Goal: Task Accomplishment & Management: Manage account settings

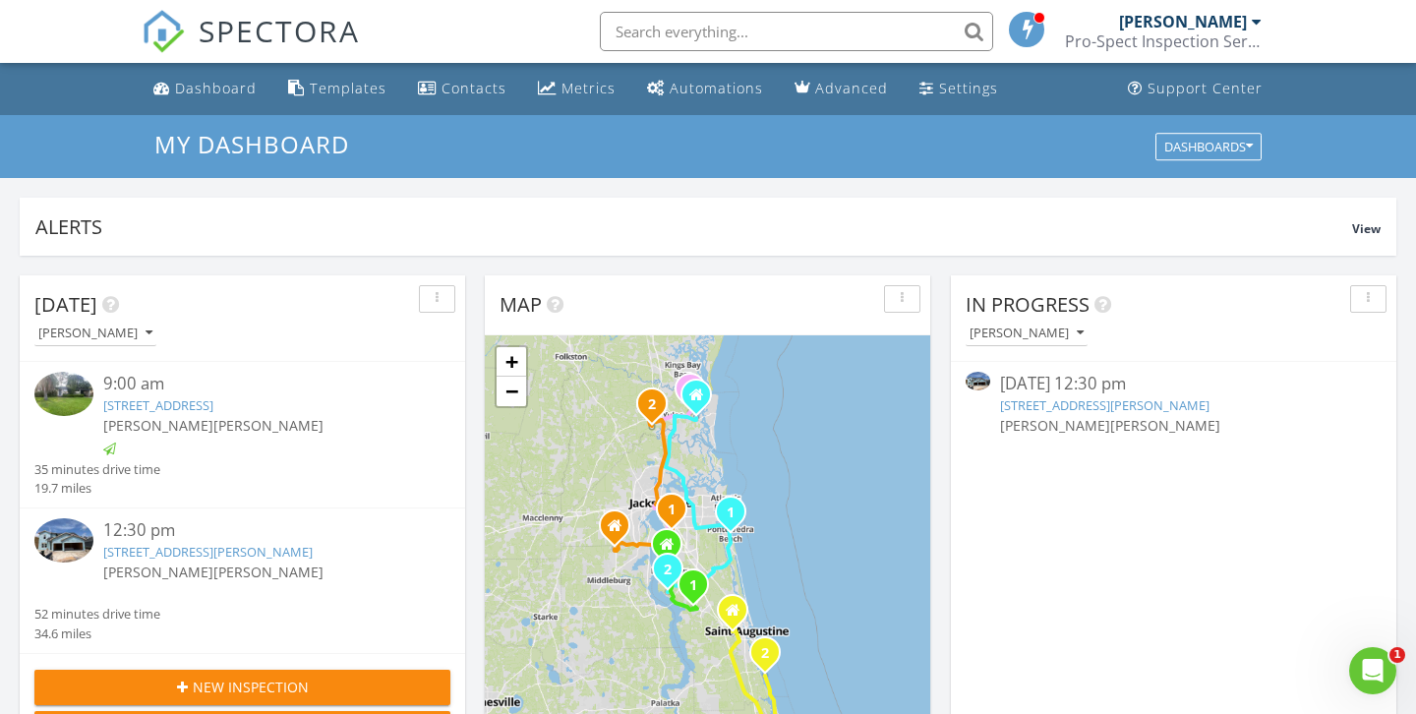
click at [699, 28] on input "text" at bounding box center [796, 31] width 393 height 39
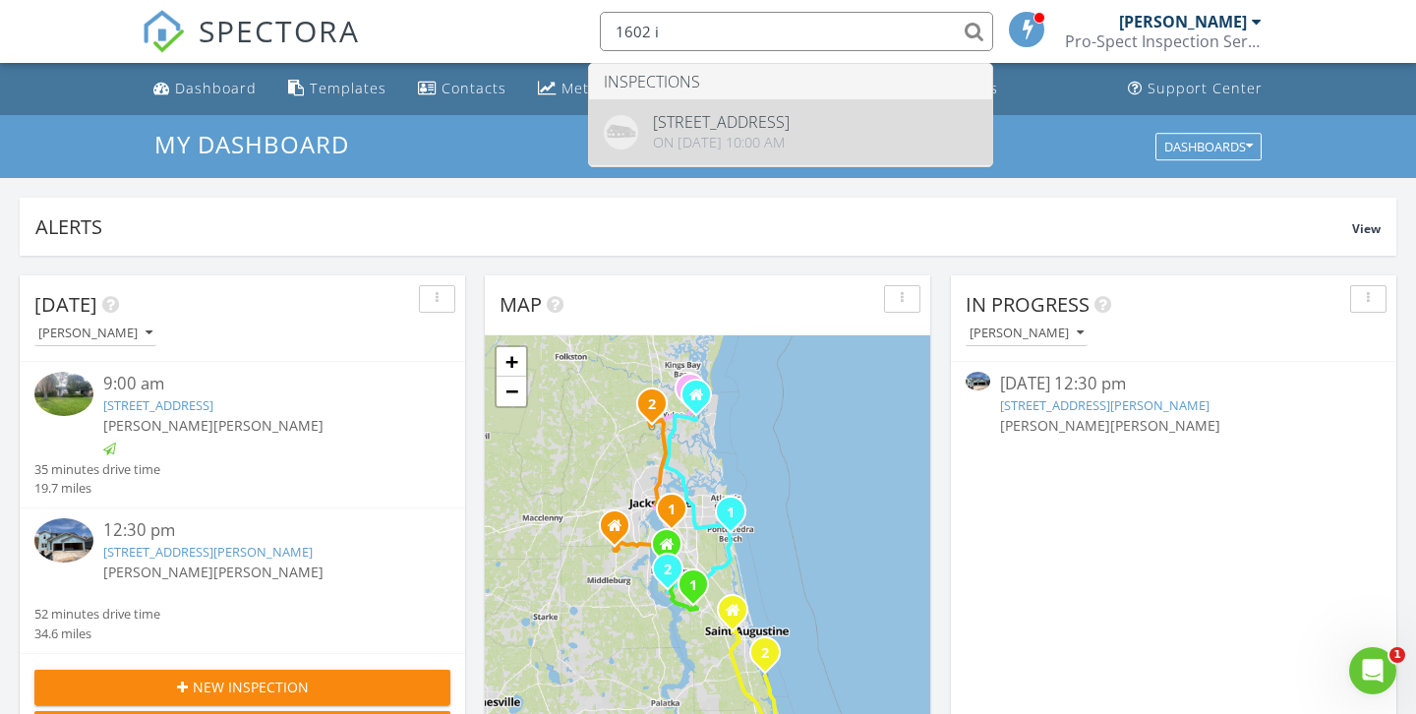
type input "1602 i"
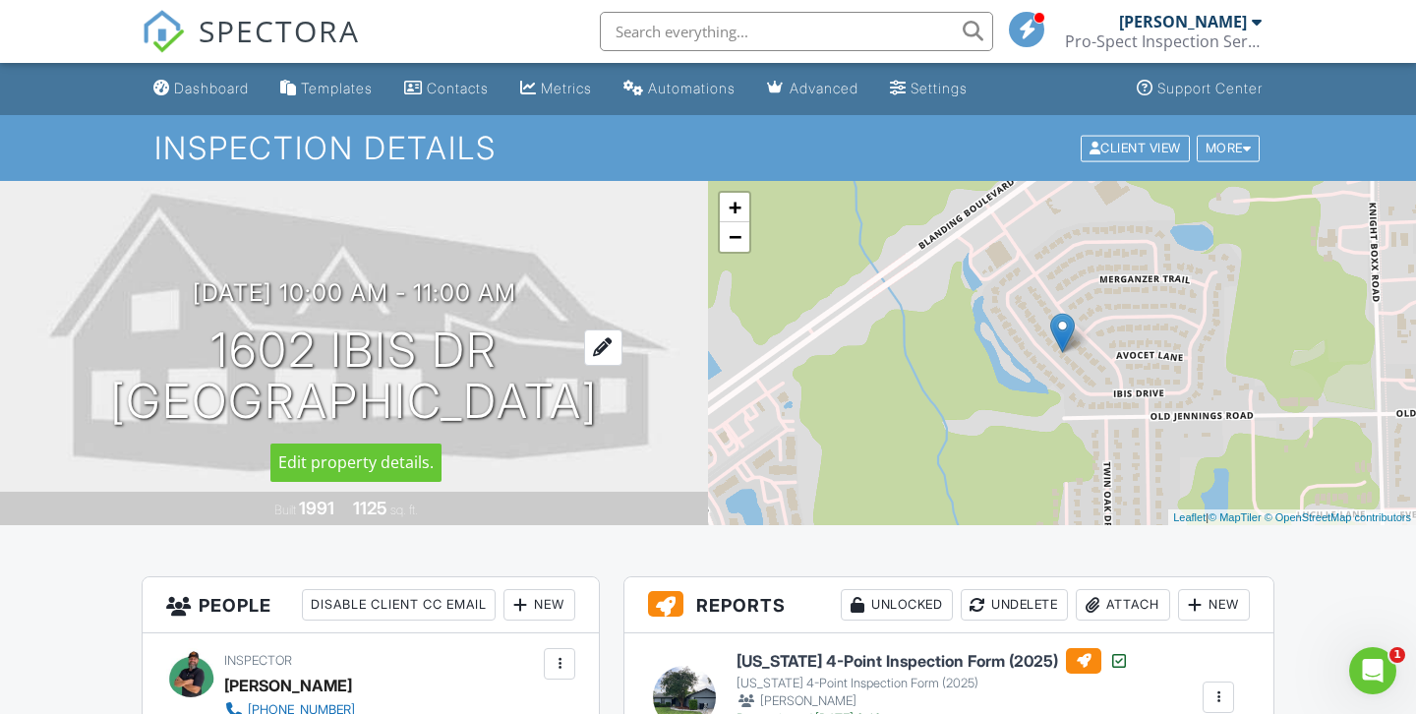
drag, startPoint x: 496, startPoint y: 355, endPoint x: 221, endPoint y: 351, distance: 274.3
click at [221, 351] on h1 "1602 Ibis Dr Orange Park, FL 32065" at bounding box center [354, 376] width 488 height 104
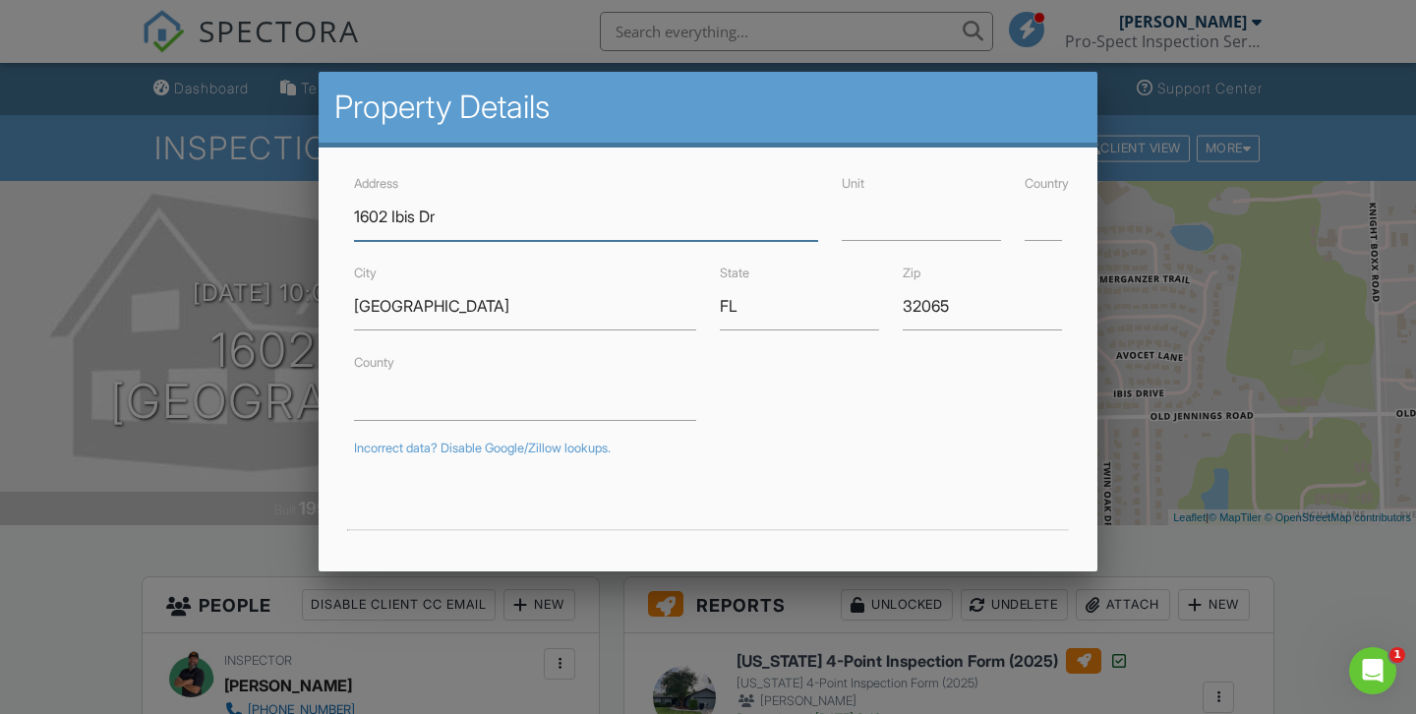
drag, startPoint x: 493, startPoint y: 214, endPoint x: 323, endPoint y: 214, distance: 169.1
click at [323, 214] on div "Address 1602 Ibis Dr Unit Country City Orange Park State FL Zip 32065 County In…" at bounding box center [708, 601] width 779 height 908
click at [1152, 127] on div at bounding box center [708, 348] width 1416 height 893
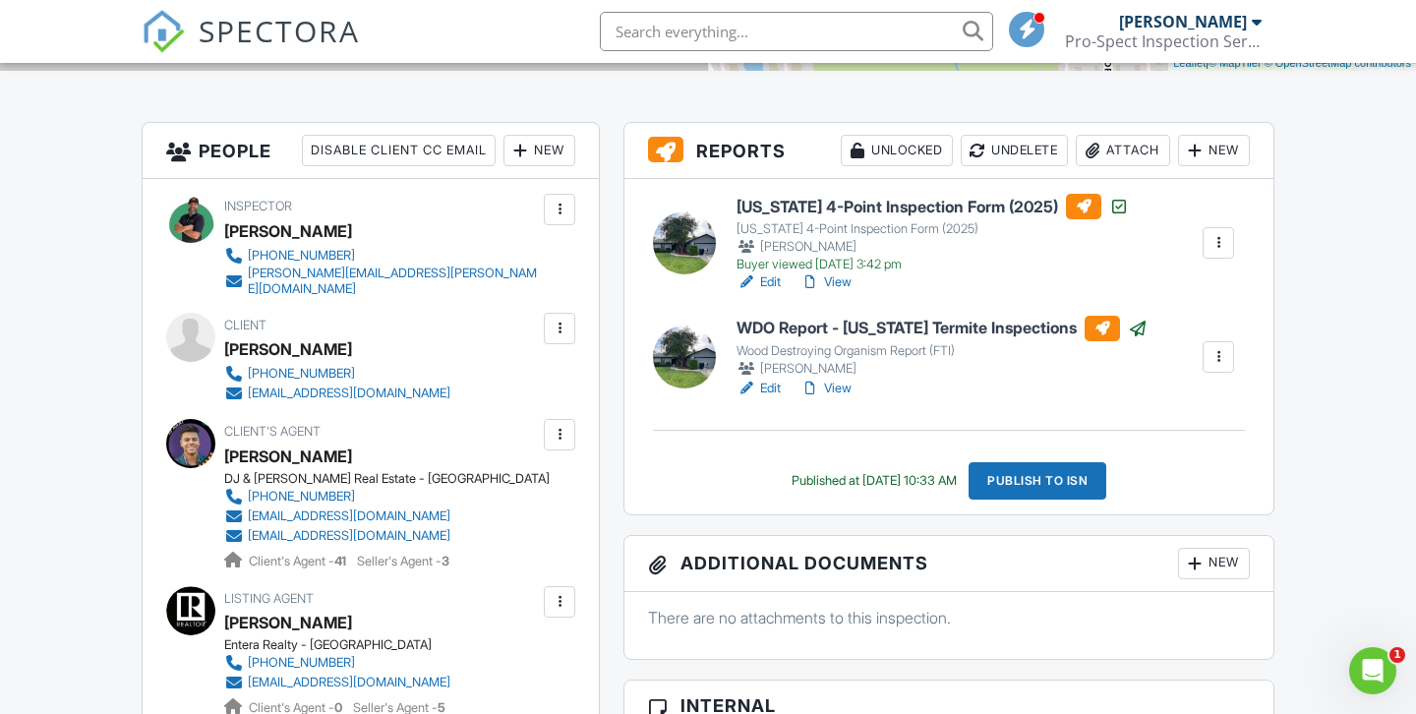
scroll to position [451, 0]
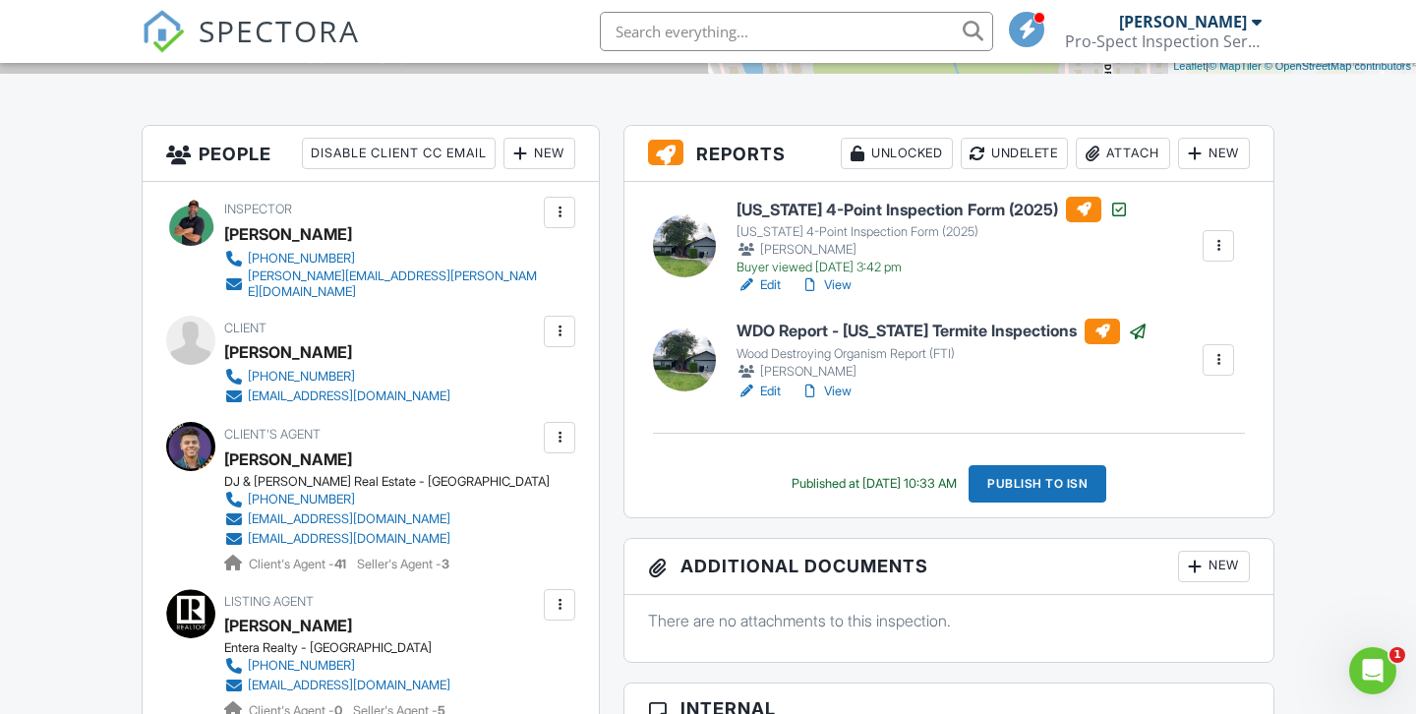
click at [771, 285] on link "Edit" at bounding box center [758, 285] width 44 height 20
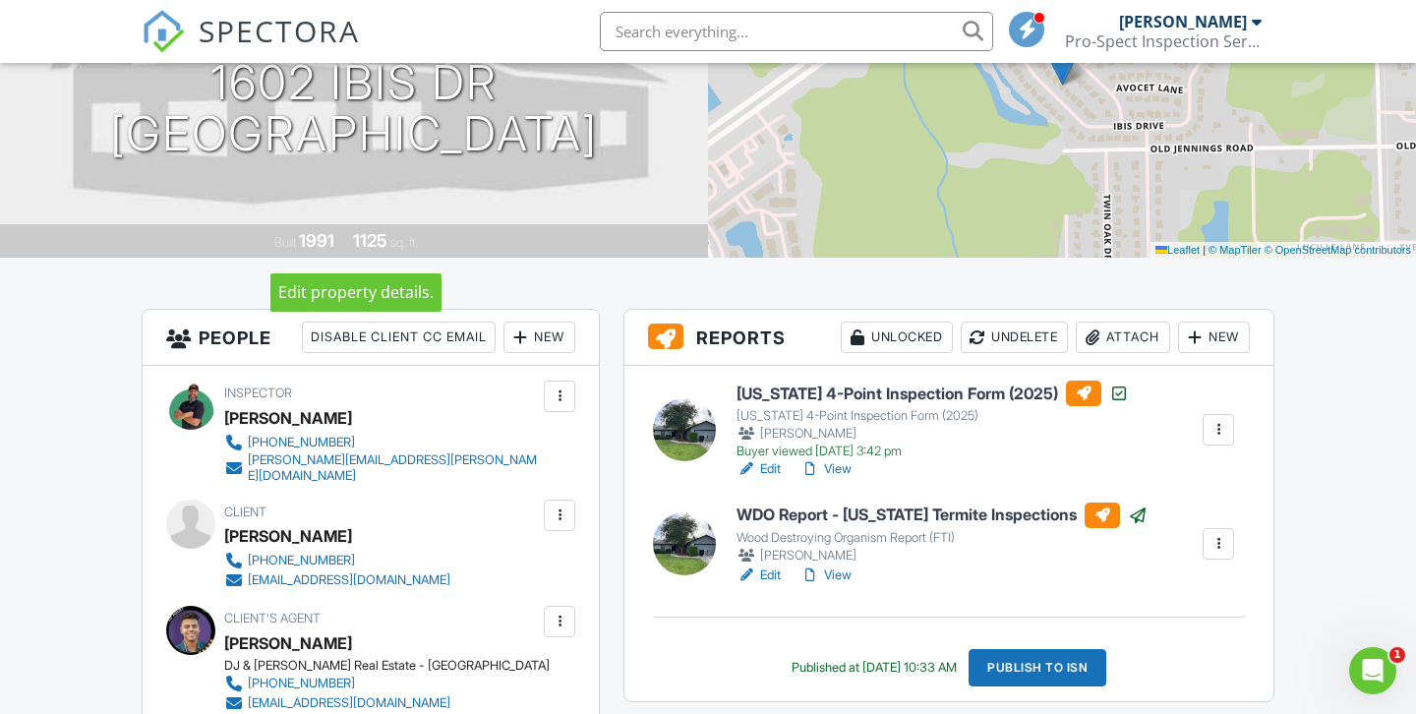
scroll to position [310, 0]
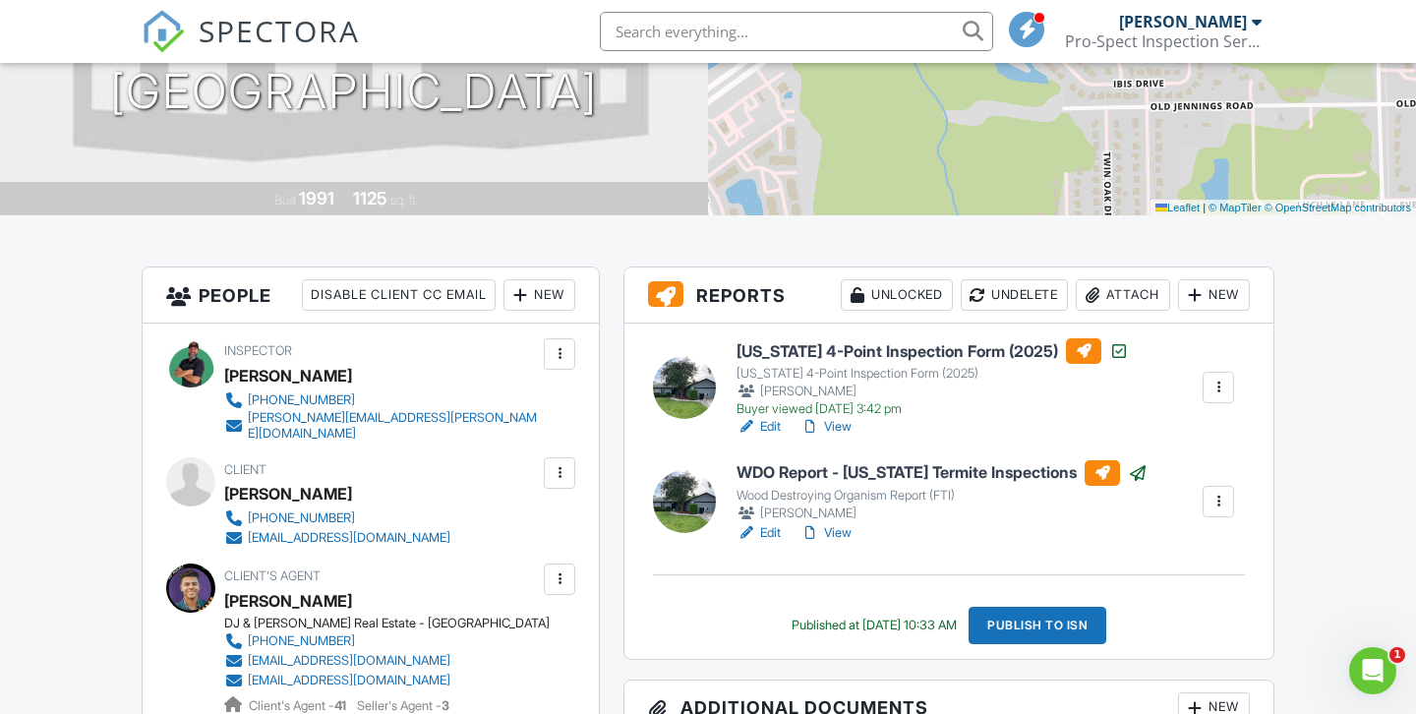
click at [836, 427] on link "View" at bounding box center [825, 427] width 51 height 20
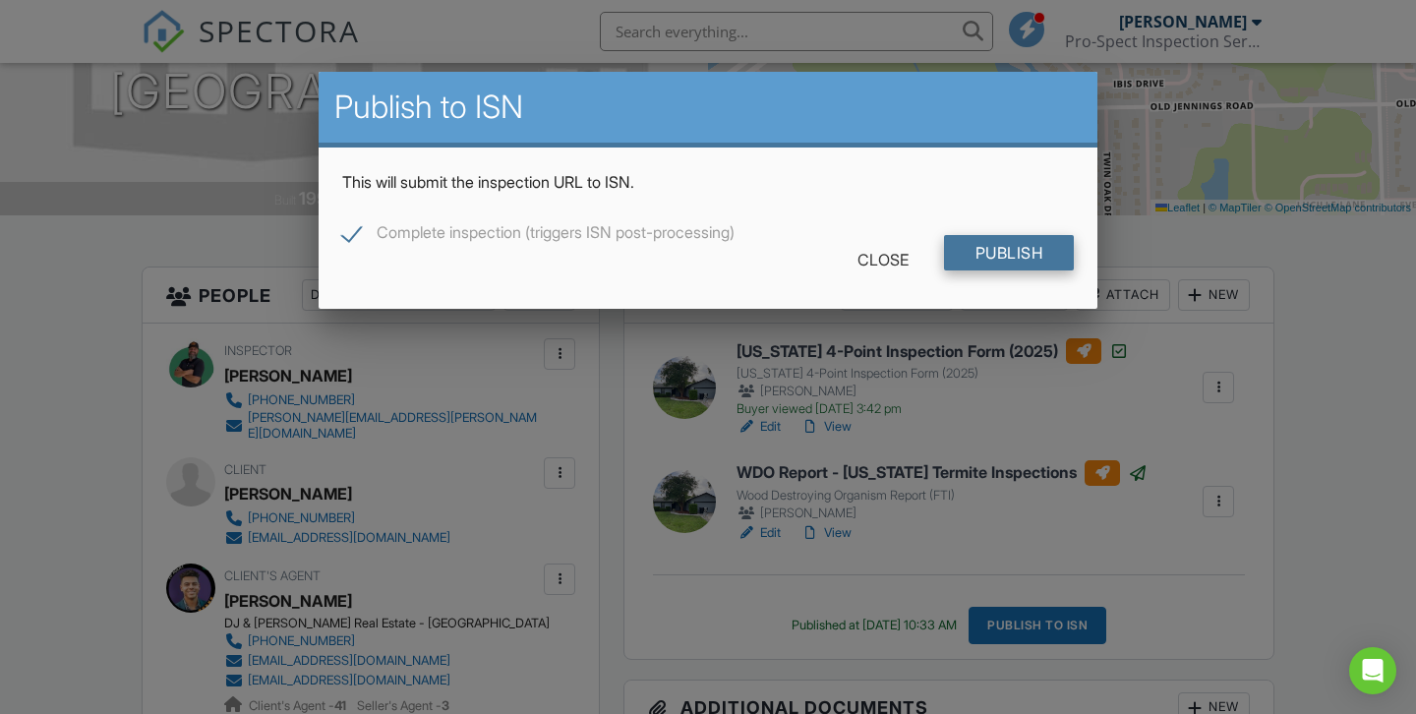
click at [1004, 258] on input "Publish" at bounding box center [1009, 252] width 131 height 35
